Goal: Task Accomplishment & Management: Manage account settings

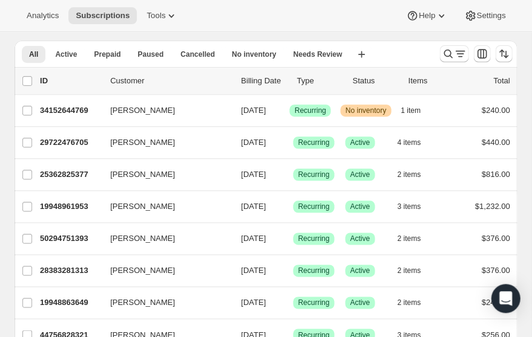
scroll to position [40, 0]
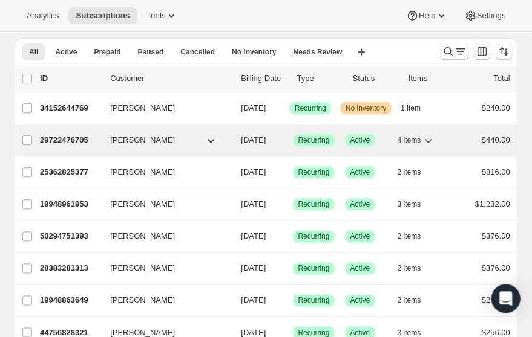
click at [130, 146] on span "[PERSON_NAME]" at bounding box center [142, 140] width 65 height 12
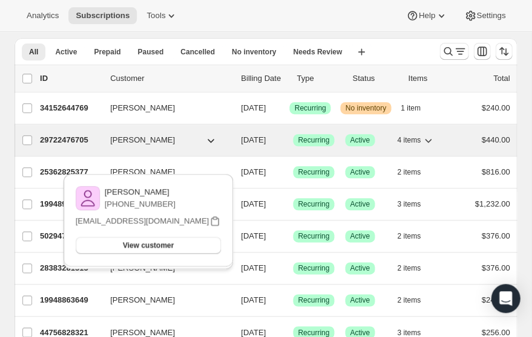
click at [130, 146] on span "[PERSON_NAME]" at bounding box center [142, 140] width 65 height 12
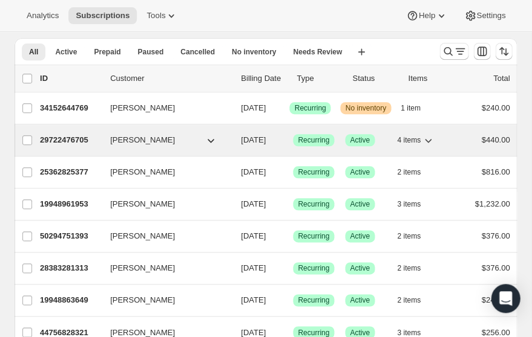
click at [67, 146] on p "29722476705" at bounding box center [70, 140] width 60 height 12
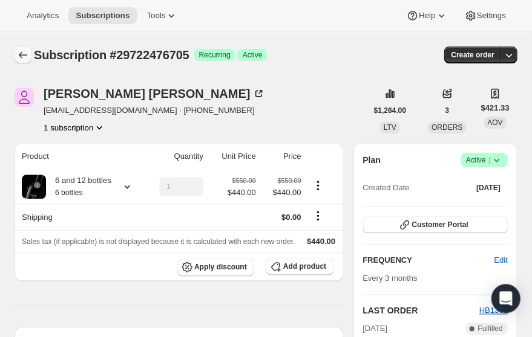
click at [21, 52] on icon "Subscriptions" at bounding box center [23, 55] width 8 height 7
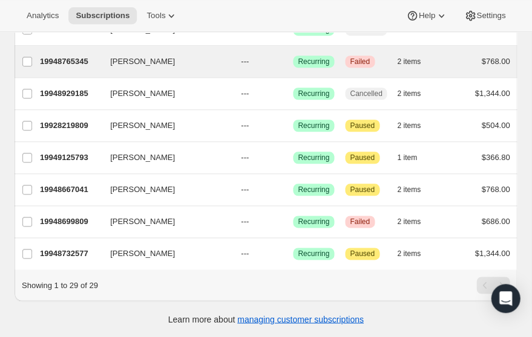
scroll to position [862, 0]
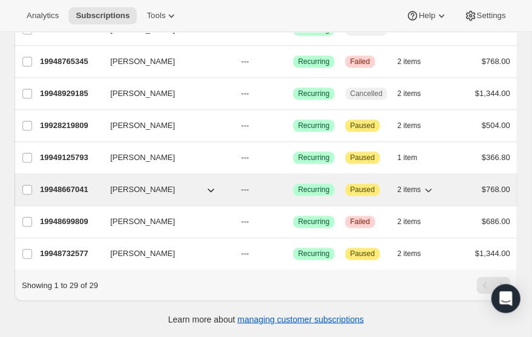
click at [143, 196] on span "[PERSON_NAME]" at bounding box center [142, 190] width 65 height 12
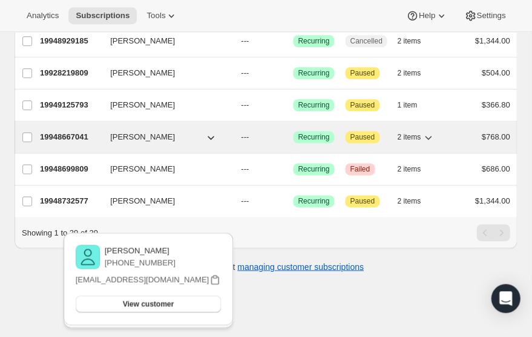
click at [73, 143] on p "19948667041" at bounding box center [70, 137] width 60 height 12
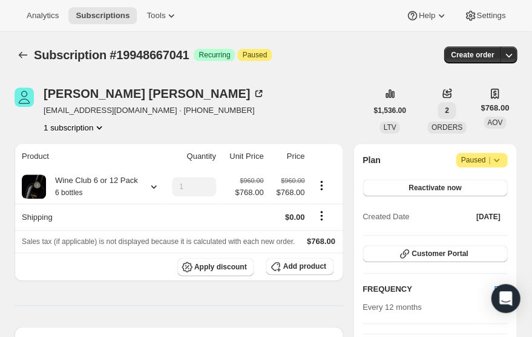
click at [447, 115] on span "2" at bounding box center [446, 111] width 4 height 10
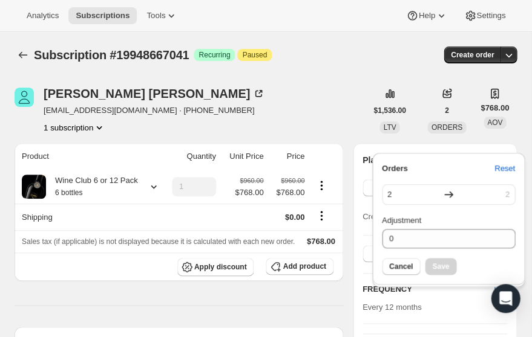
click at [366, 60] on div "Create order" at bounding box center [438, 55] width 157 height 17
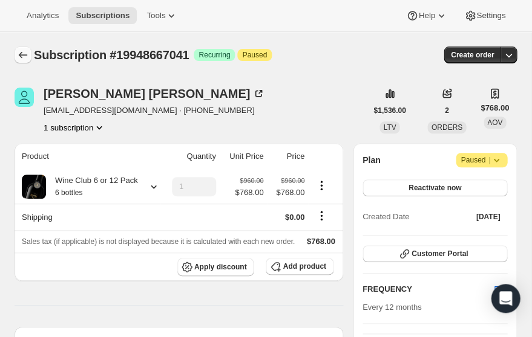
click at [24, 52] on icon "Subscriptions" at bounding box center [23, 55] width 8 height 7
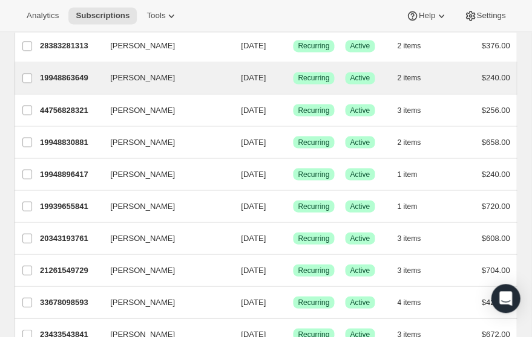
scroll to position [262, 0]
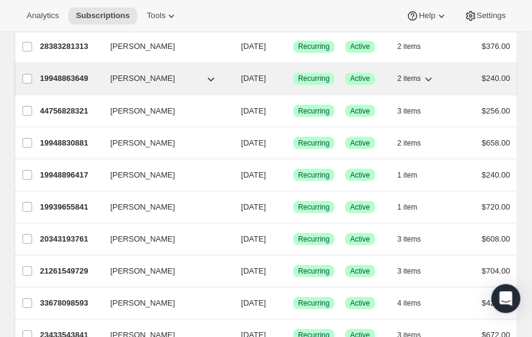
click at [76, 85] on p "19948863649" at bounding box center [70, 79] width 60 height 12
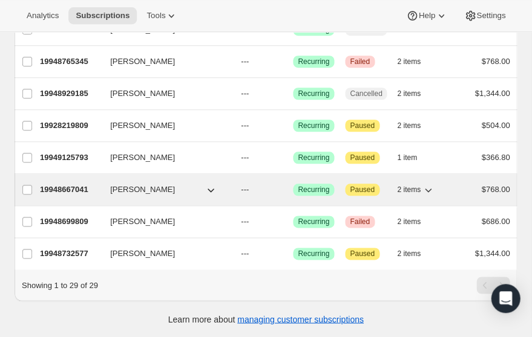
scroll to position [886, 0]
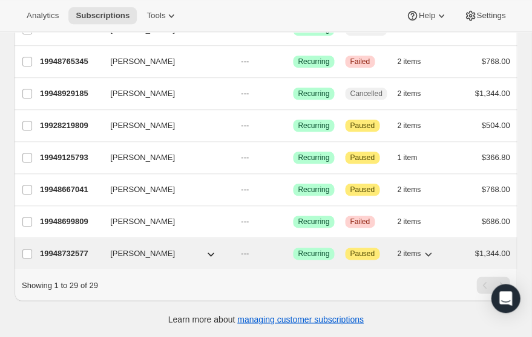
click at [140, 250] on span "[PERSON_NAME]" at bounding box center [142, 254] width 65 height 12
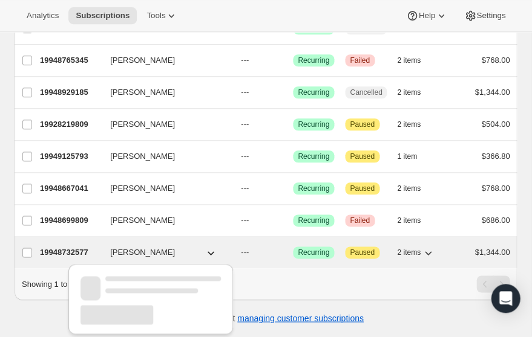
click at [75, 249] on p "19948732577" at bounding box center [70, 253] width 60 height 12
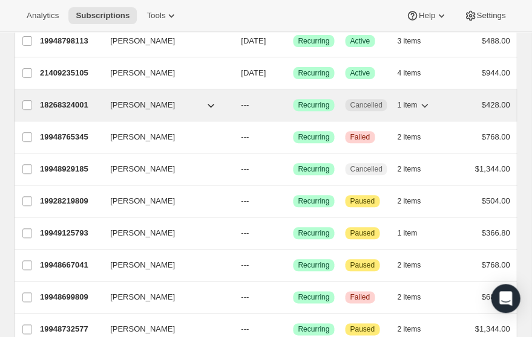
scroll to position [721, 0]
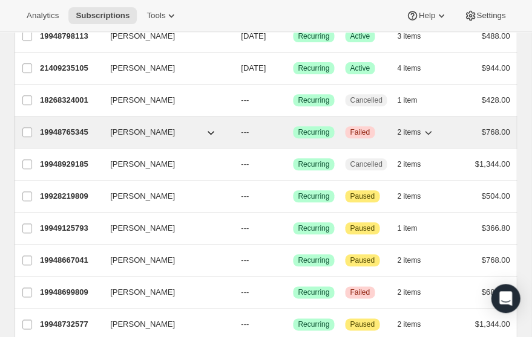
click at [128, 138] on span "[PERSON_NAME]" at bounding box center [142, 132] width 65 height 12
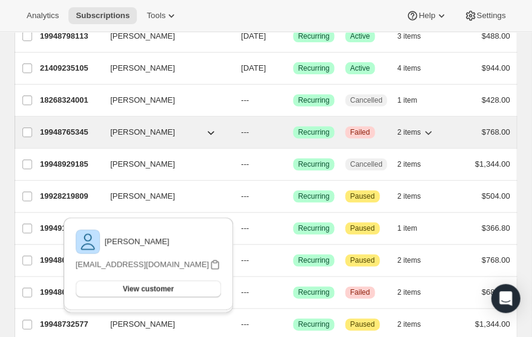
click at [128, 138] on span "[PERSON_NAME]" at bounding box center [142, 132] width 65 height 12
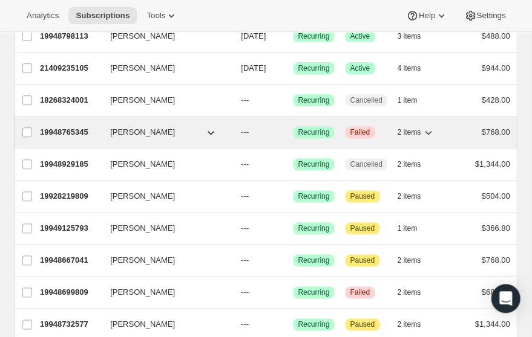
click at [68, 138] on p "19948765345" at bounding box center [70, 132] width 60 height 12
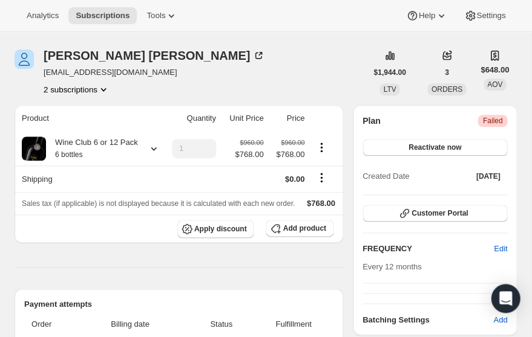
scroll to position [40, 0]
